Goal: Transaction & Acquisition: Purchase product/service

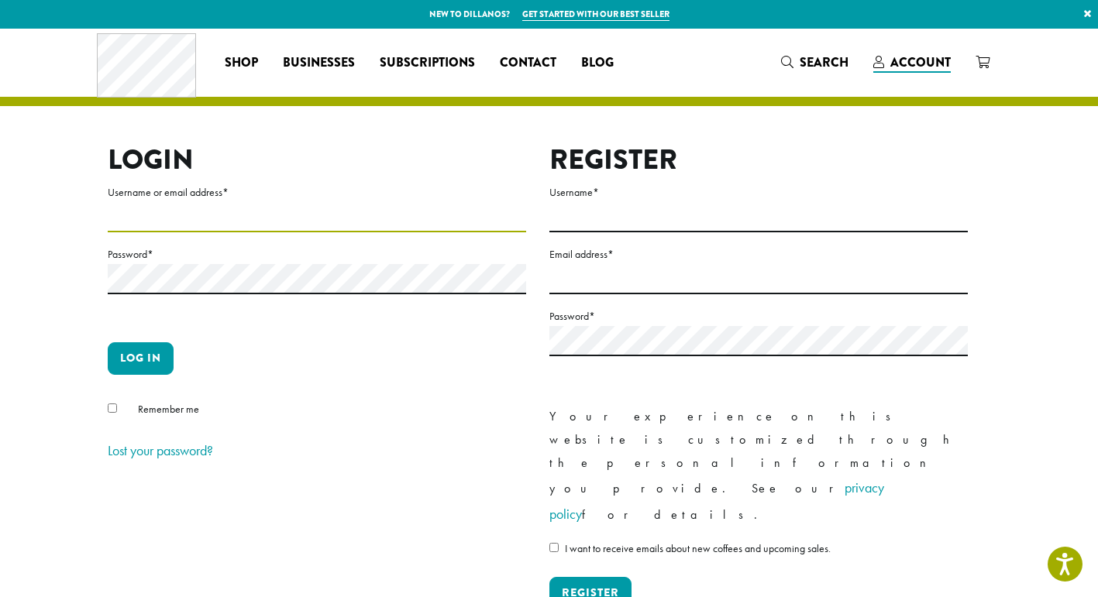
type input "**********"
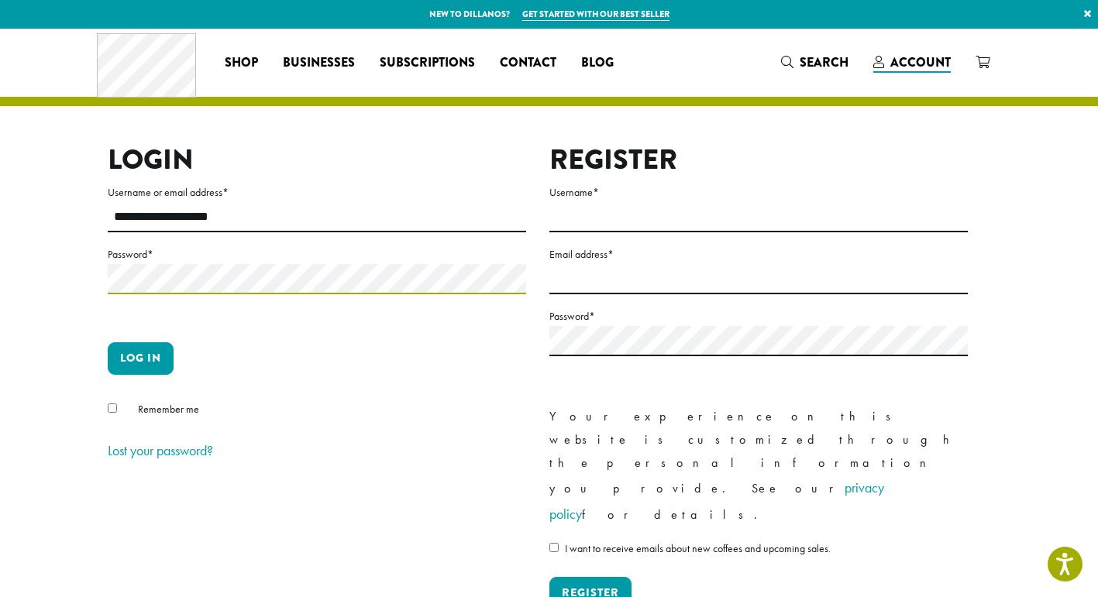
click at [140, 358] on button "Log in" at bounding box center [141, 358] width 66 height 33
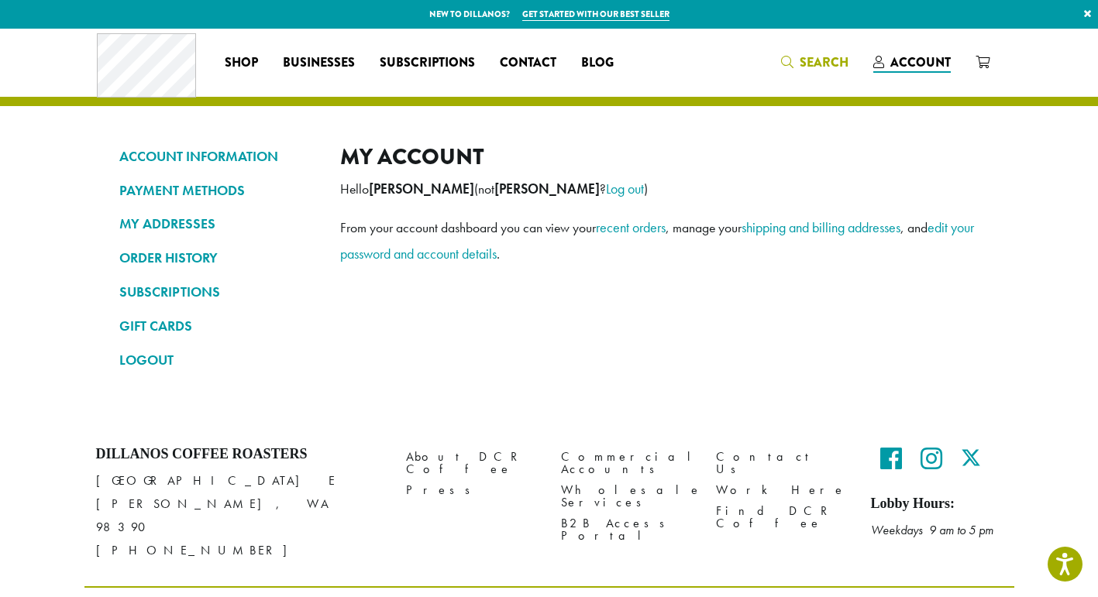
click at [808, 59] on span "Search" at bounding box center [823, 62] width 49 height 18
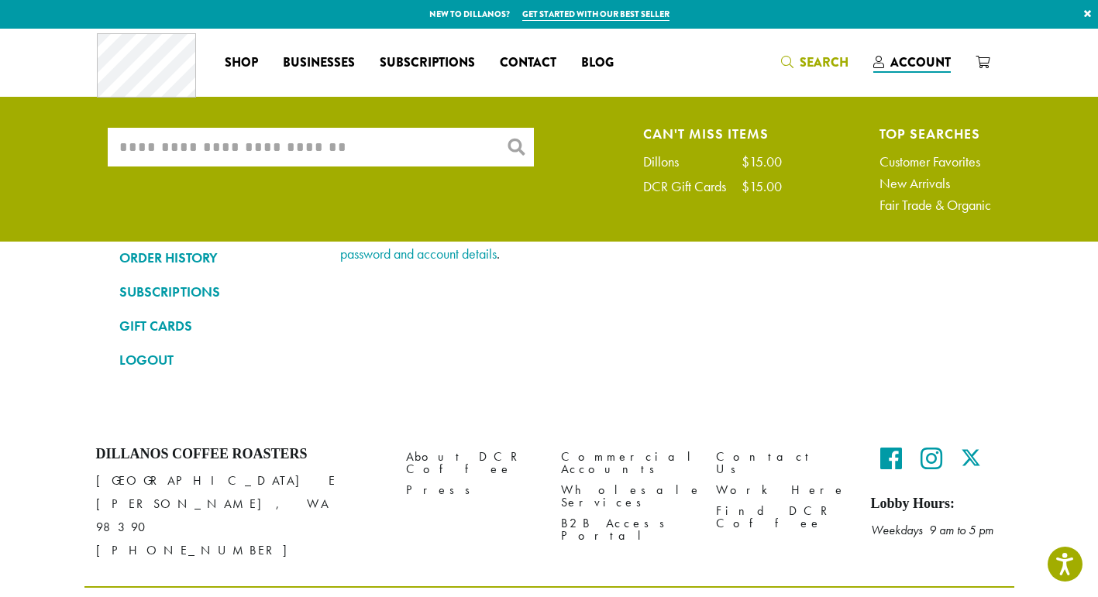
click at [216, 138] on input "What are you searching for?" at bounding box center [321, 147] width 426 height 39
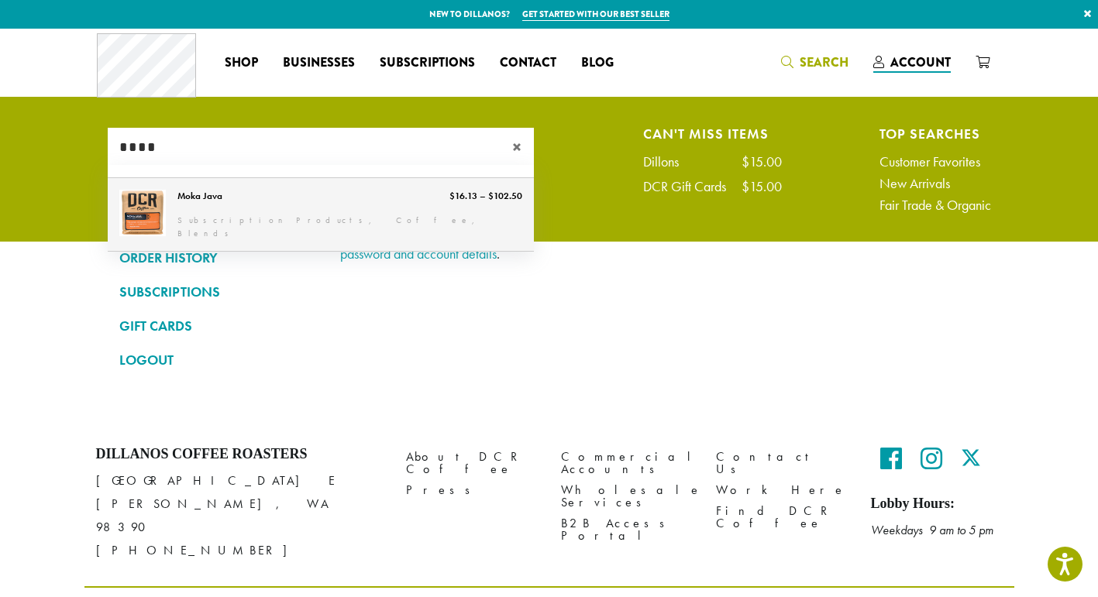
type input "****"
click at [185, 202] on link "Moka Java" at bounding box center [321, 214] width 426 height 73
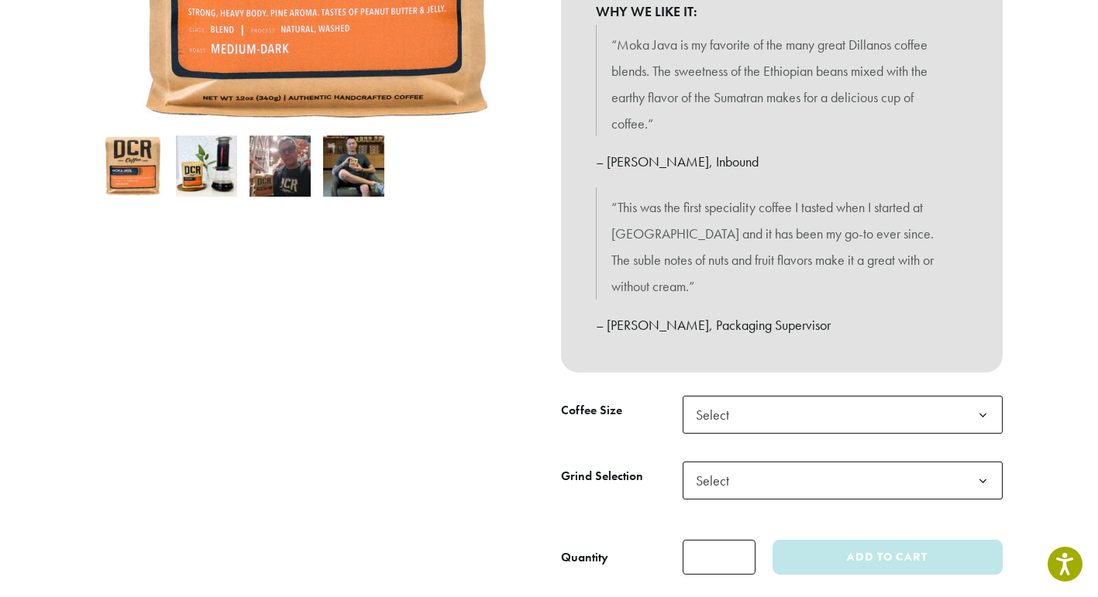
scroll to position [463, 0]
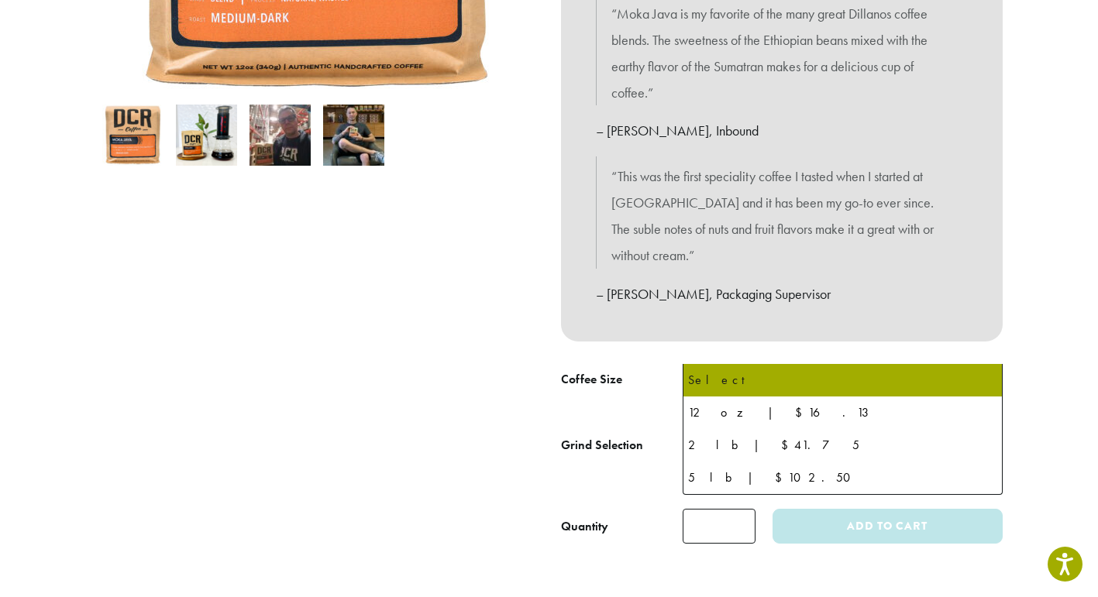
click at [981, 366] on b at bounding box center [983, 385] width 38 height 38
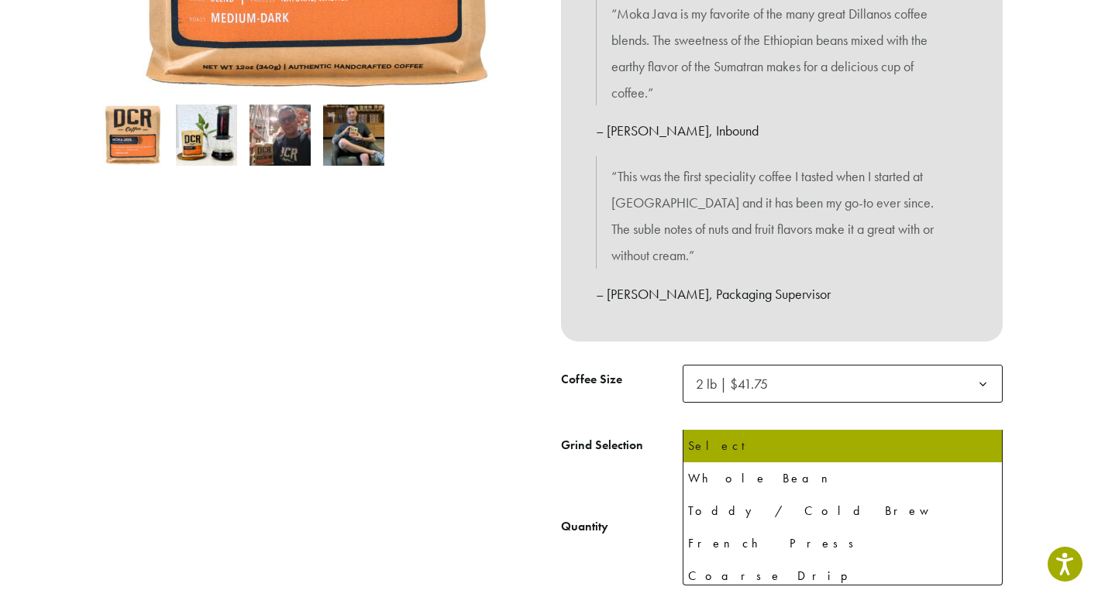
click at [980, 431] on b at bounding box center [983, 450] width 38 height 38
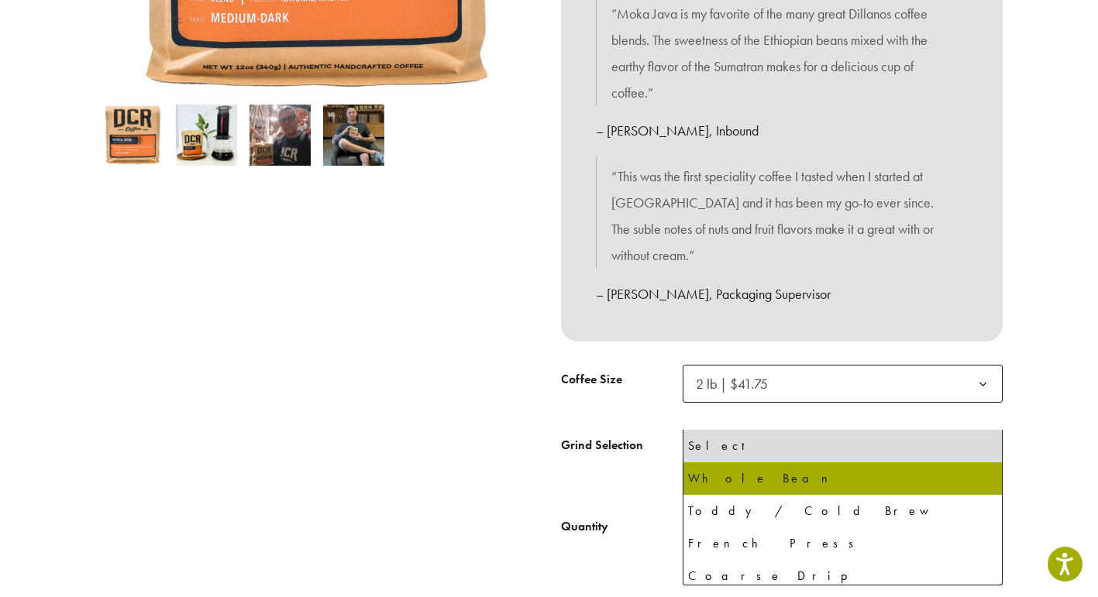
select select "**********"
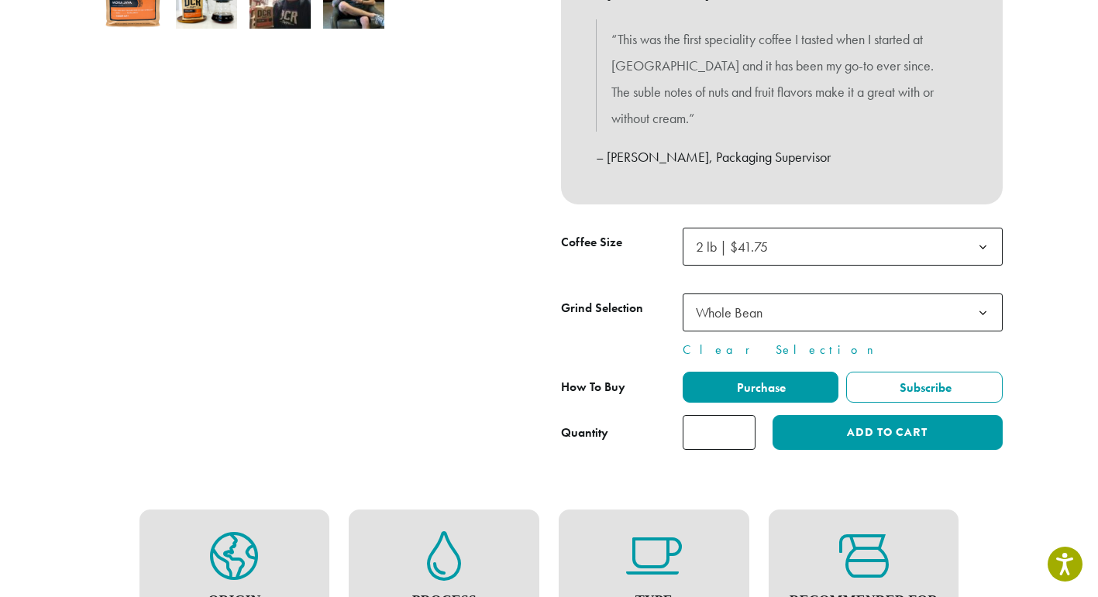
scroll to position [604, 0]
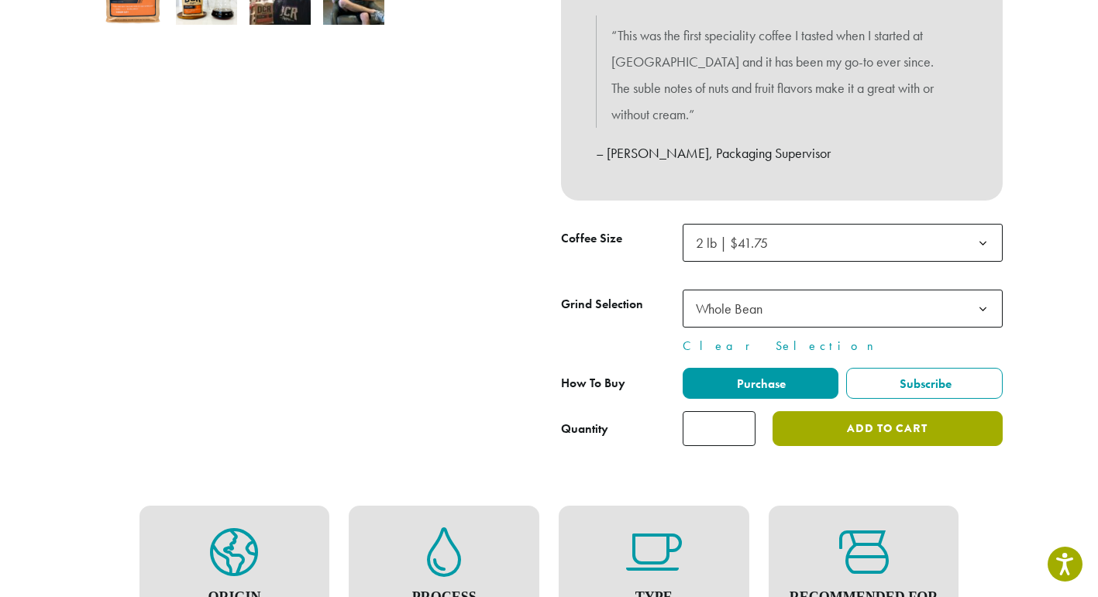
click at [883, 411] on button "Add to cart" at bounding box center [886, 428] width 229 height 35
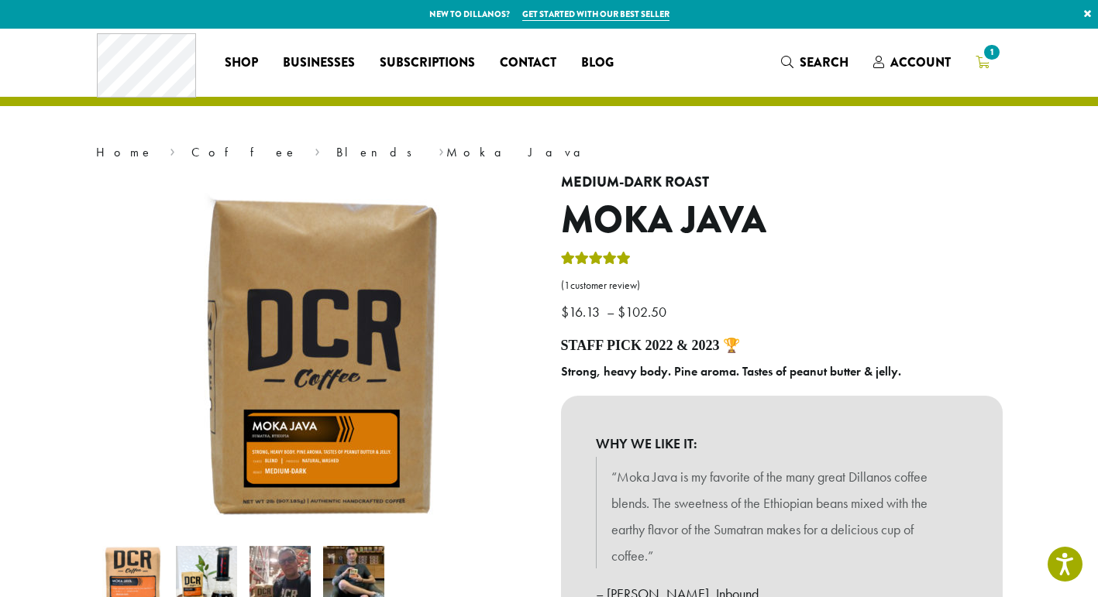
click at [986, 63] on icon "1" at bounding box center [982, 62] width 14 height 12
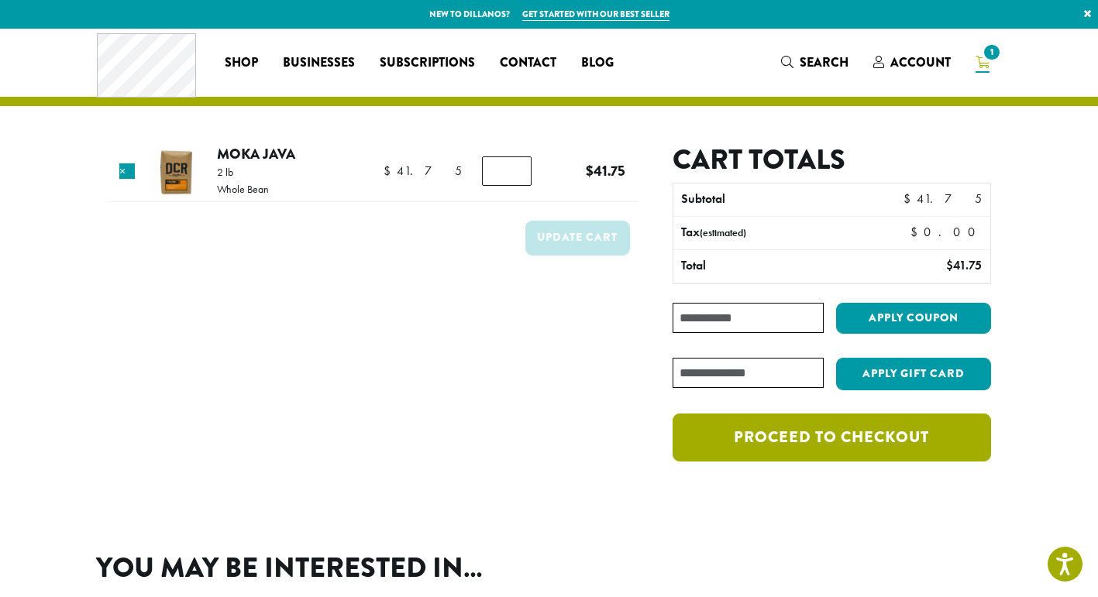
click at [840, 446] on link "Proceed to checkout" at bounding box center [831, 438] width 318 height 48
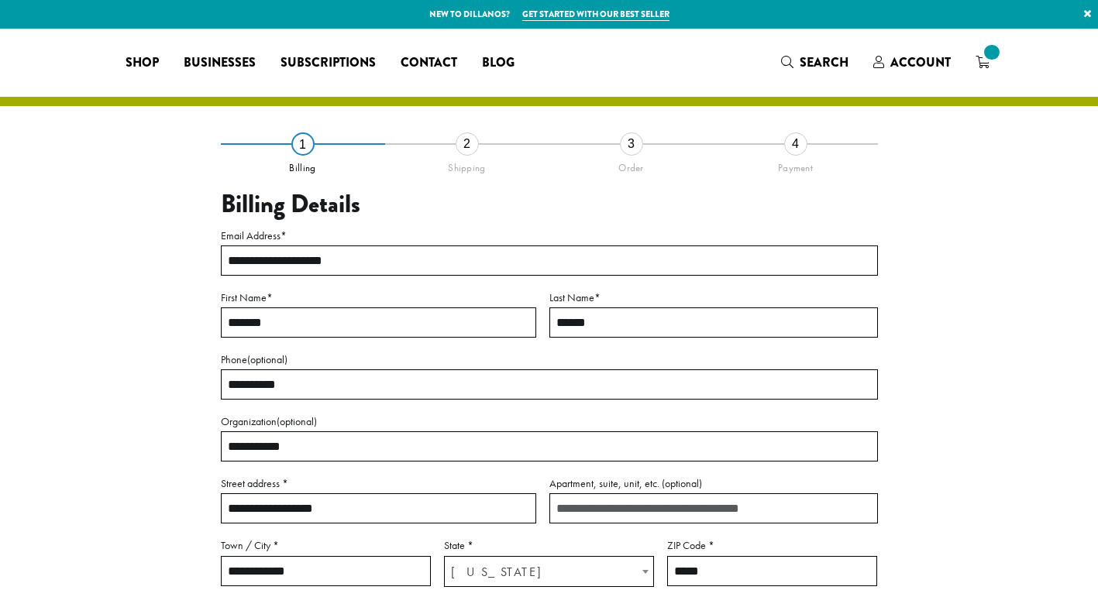
select select "**"
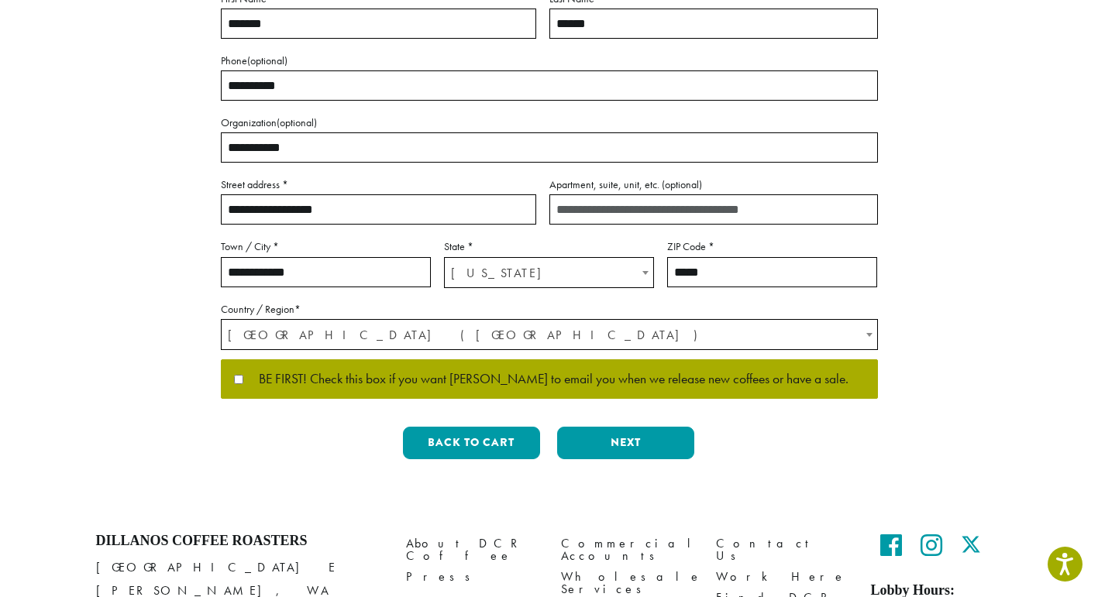
scroll to position [301, 0]
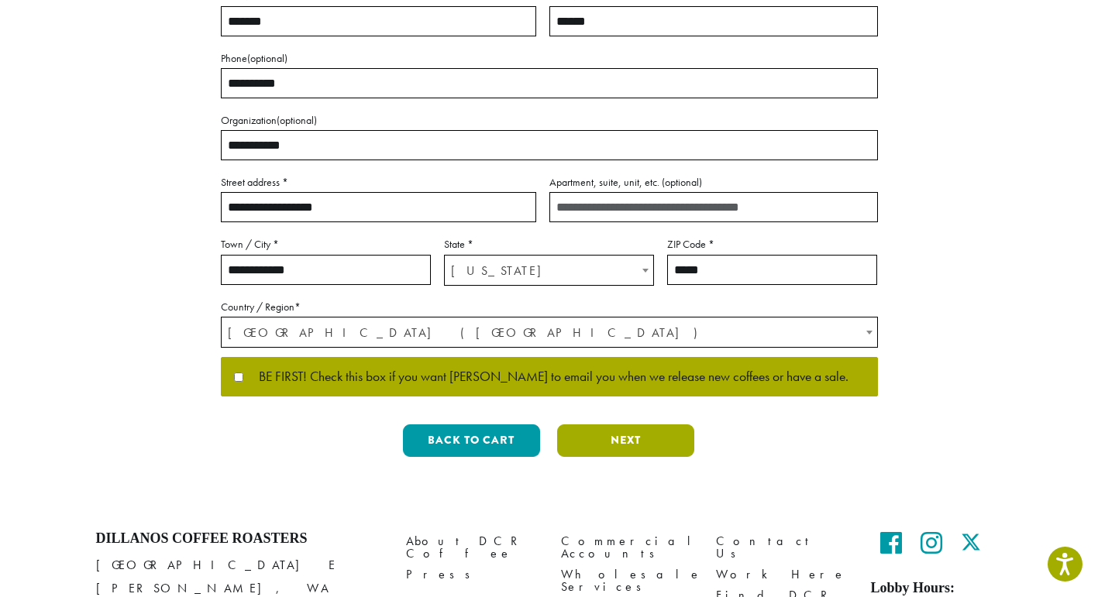
click at [627, 441] on button "Next" at bounding box center [625, 440] width 137 height 33
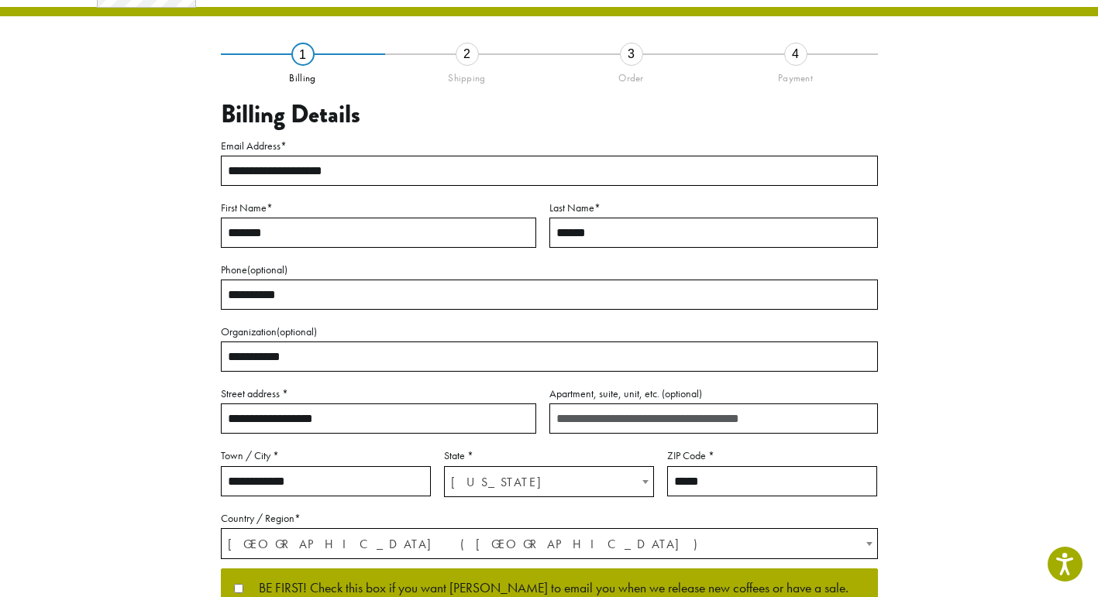
scroll to position [56, 0]
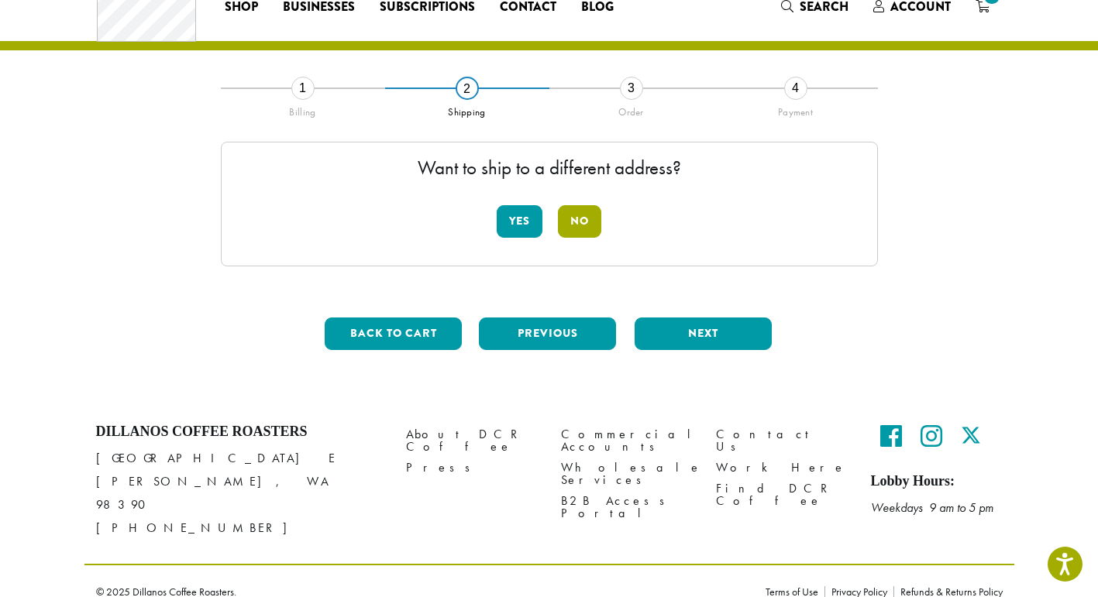
click at [583, 216] on button "No" at bounding box center [579, 221] width 43 height 33
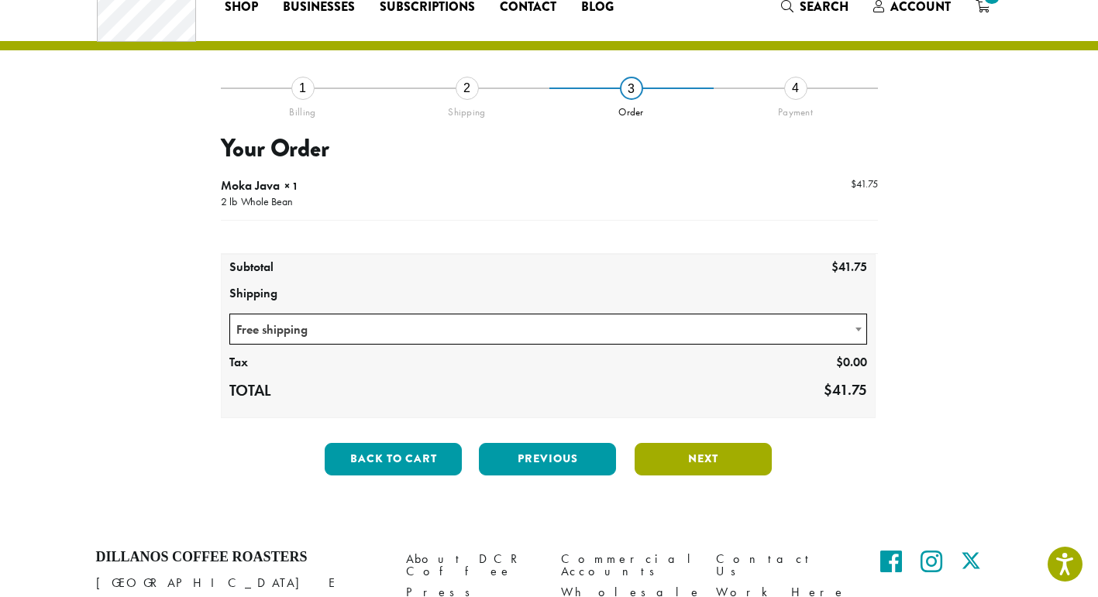
click at [700, 454] on button "Next" at bounding box center [702, 459] width 137 height 33
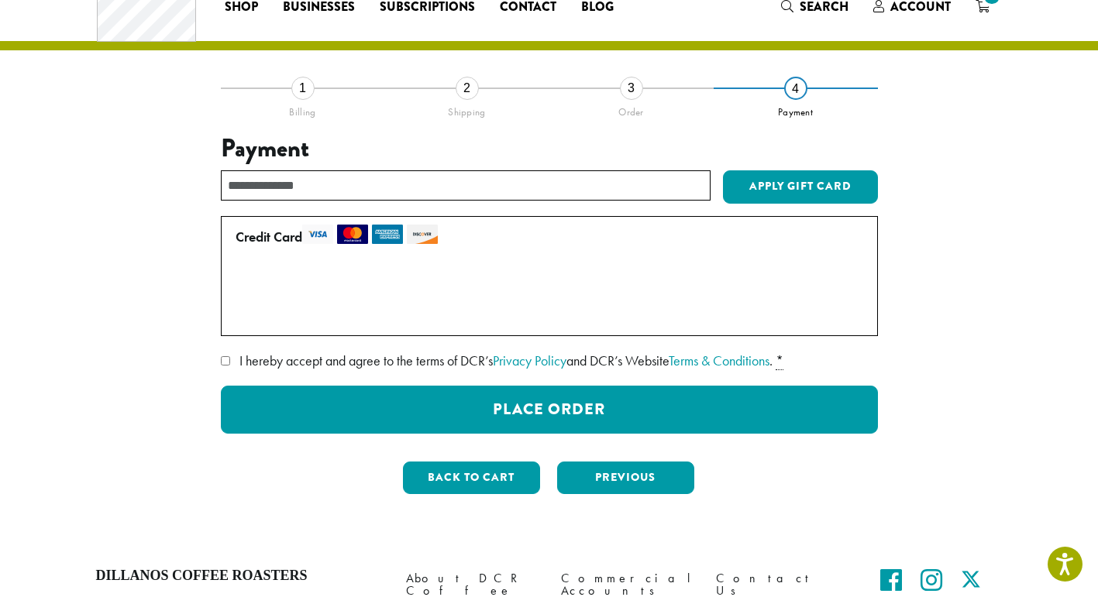
click at [543, 398] on button "Place Order" at bounding box center [549, 410] width 657 height 48
